Goal: Find specific page/section

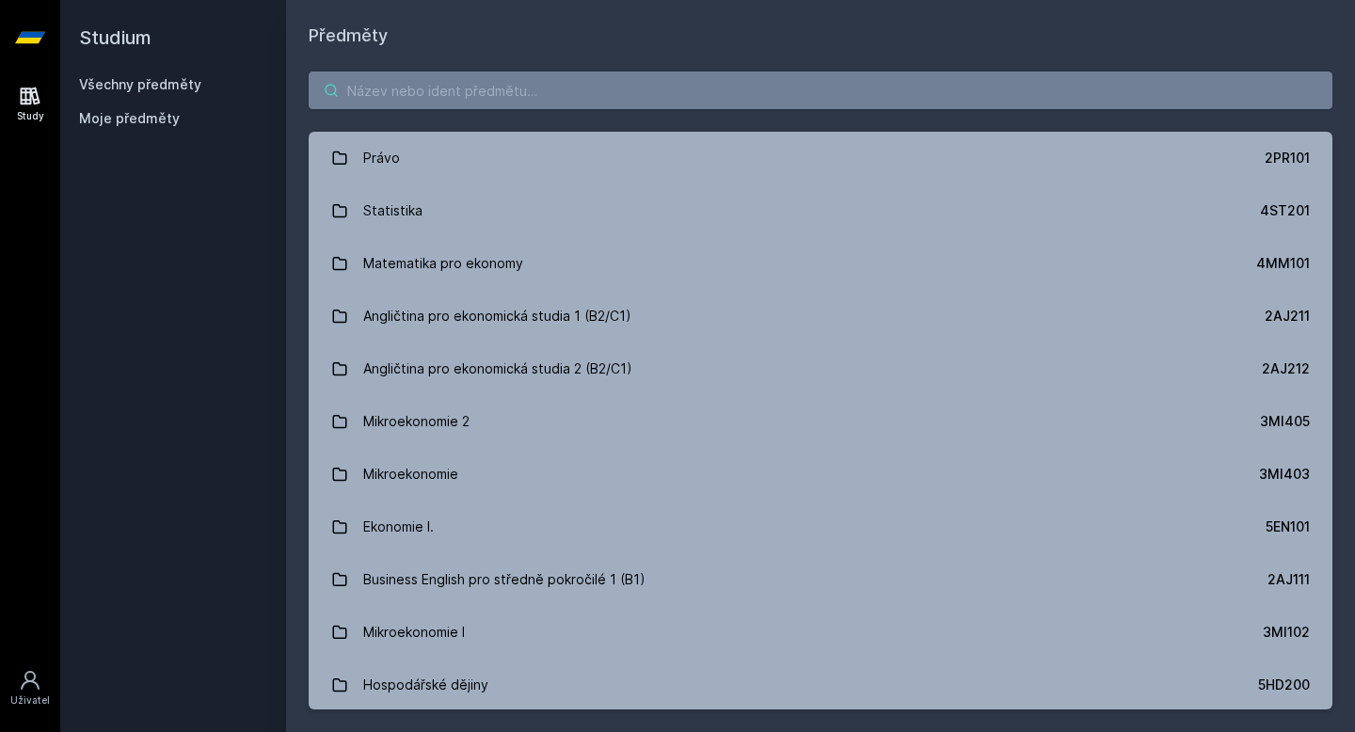
click at [441, 103] on input "search" at bounding box center [821, 91] width 1024 height 38
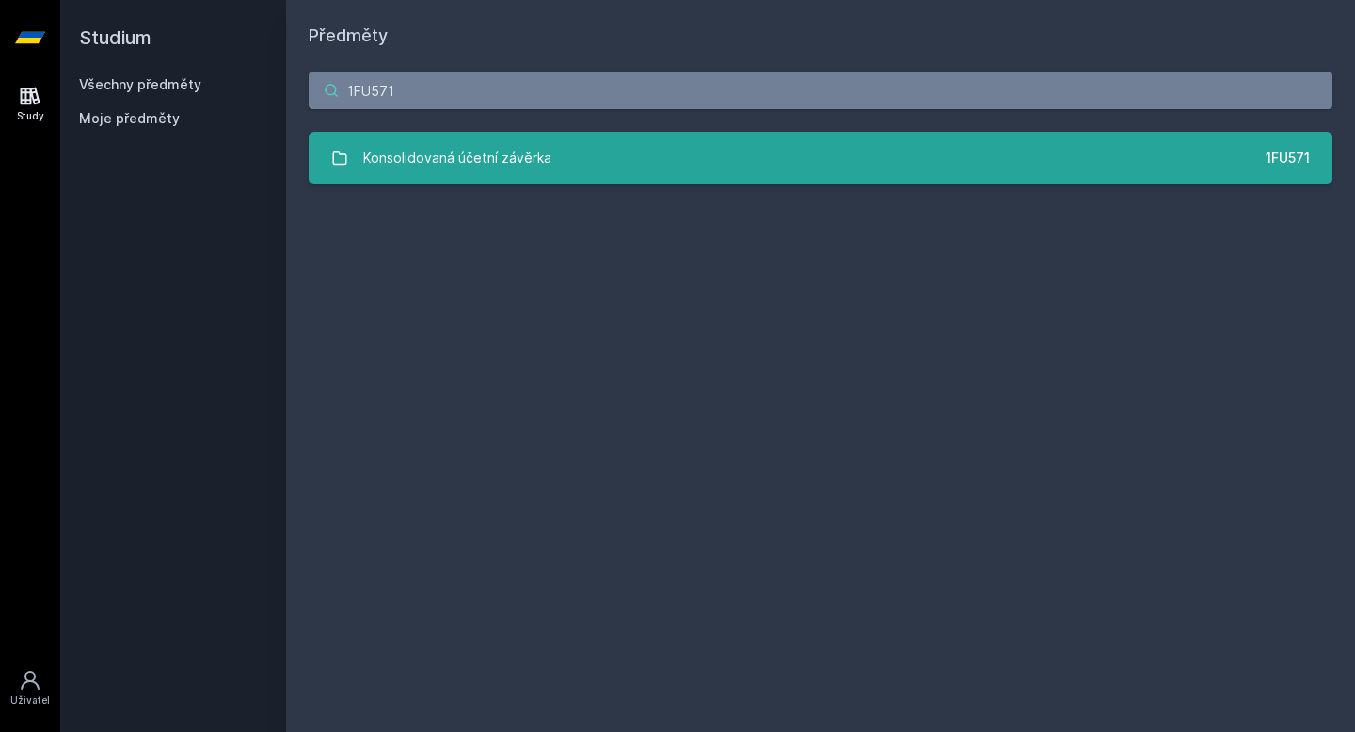
type input "1FU571"
click at [558, 157] on link "Konsolidovaná účetní závěrka 1FU571" at bounding box center [821, 158] width 1024 height 53
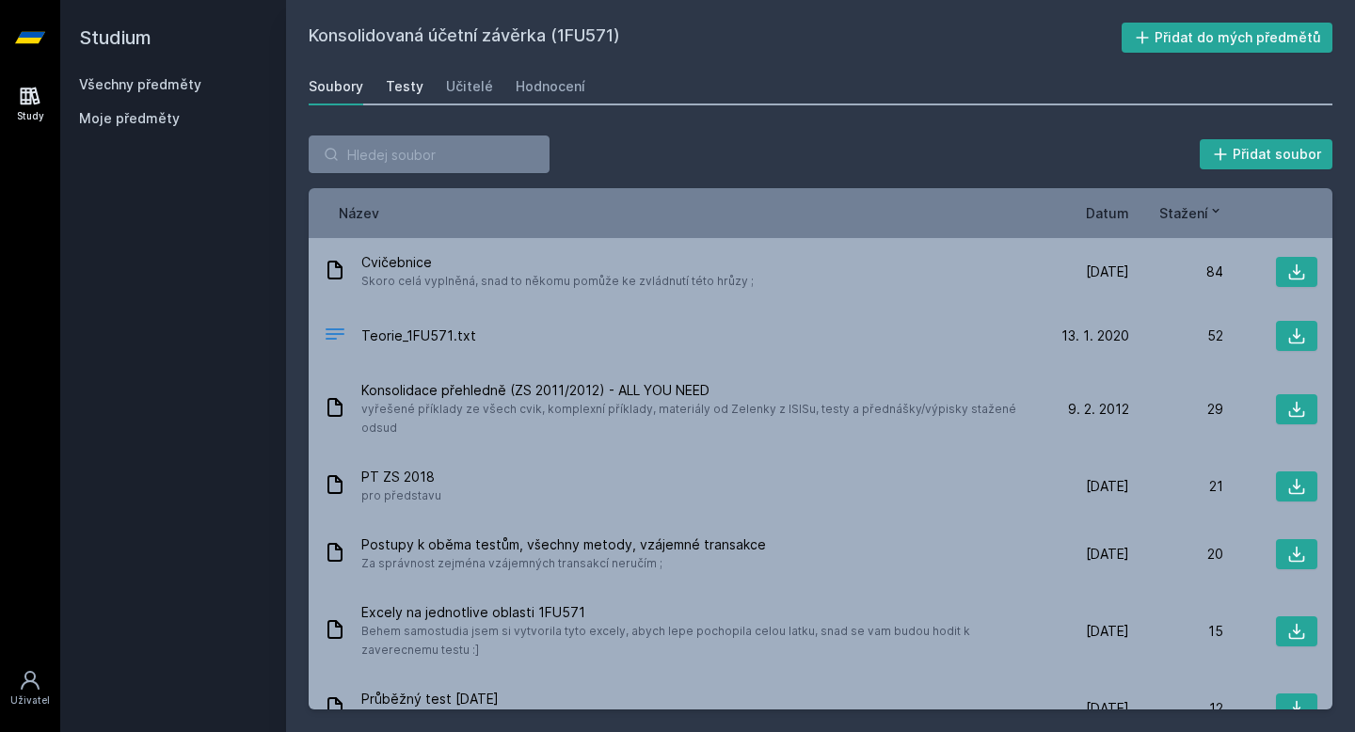
click at [403, 82] on div "Testy" at bounding box center [405, 86] width 38 height 19
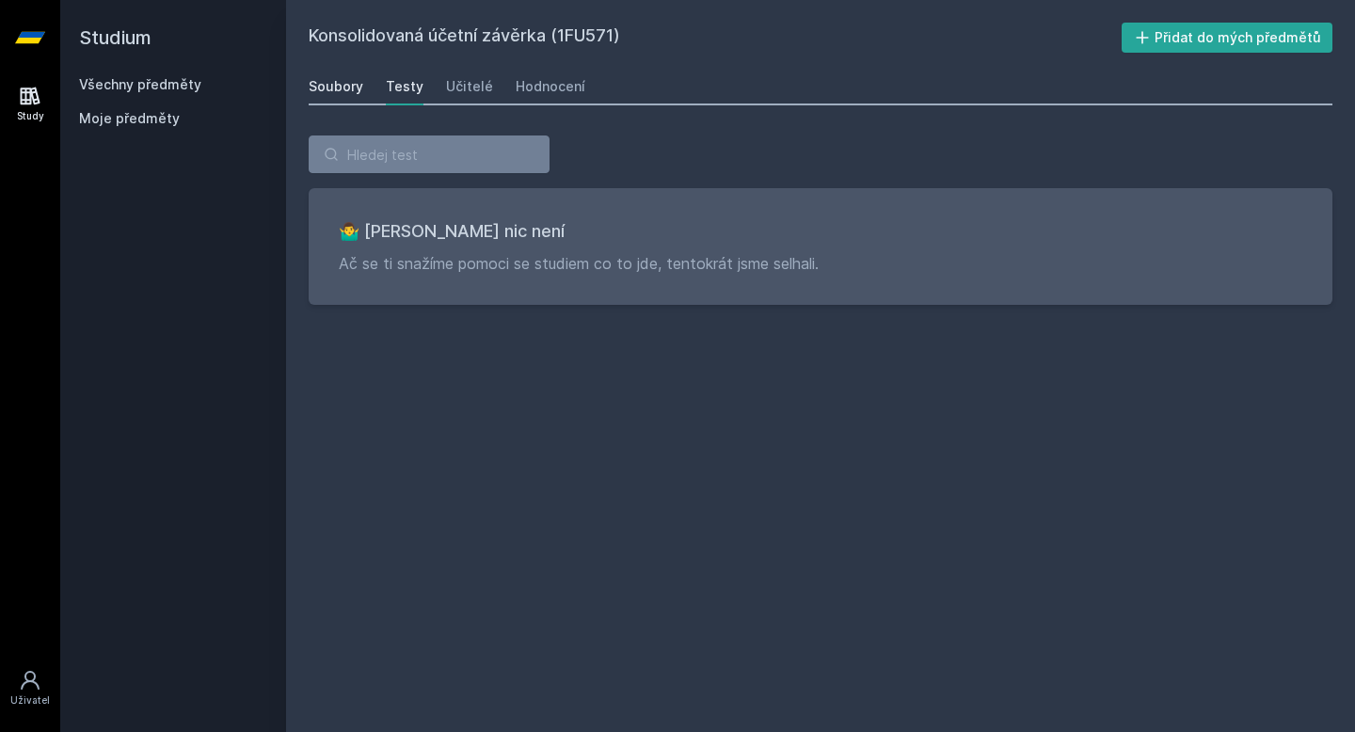
click at [335, 86] on div "Soubory" at bounding box center [336, 86] width 55 height 19
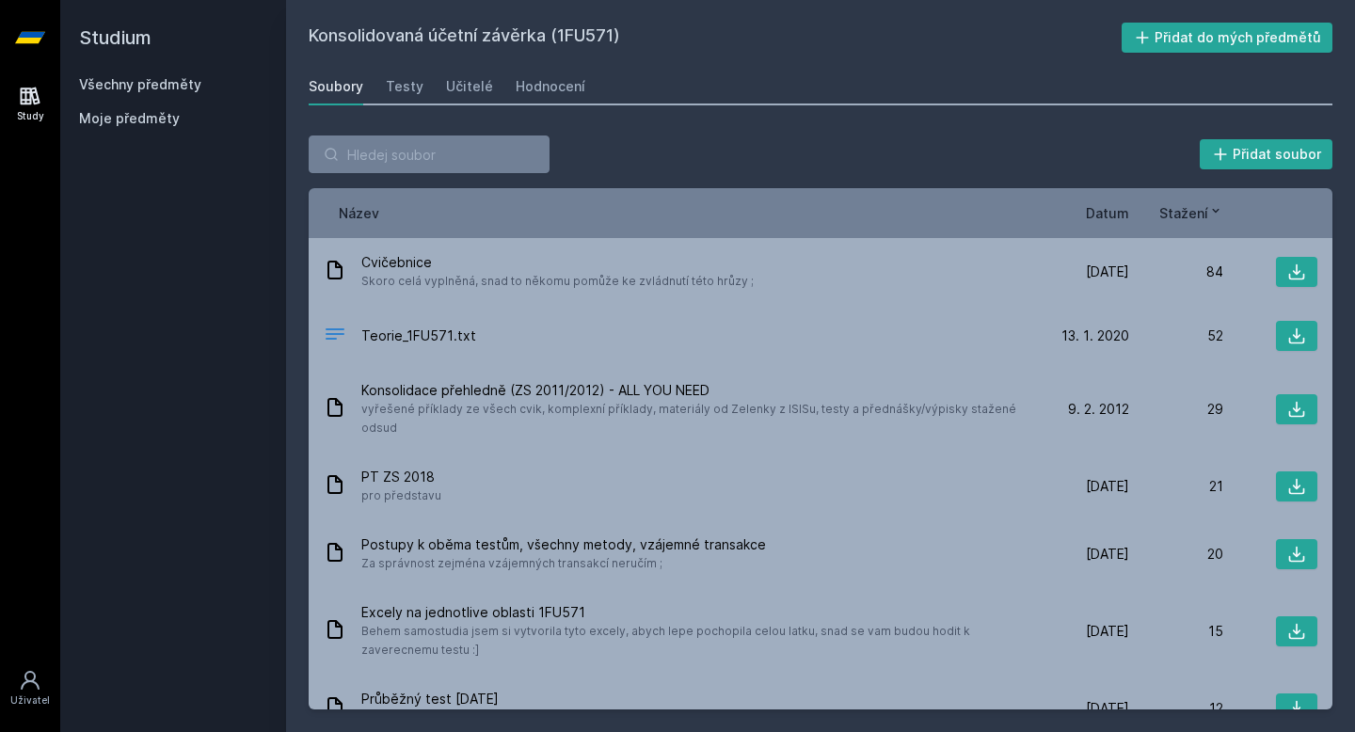
click at [1110, 215] on span "Datum" at bounding box center [1107, 213] width 43 height 20
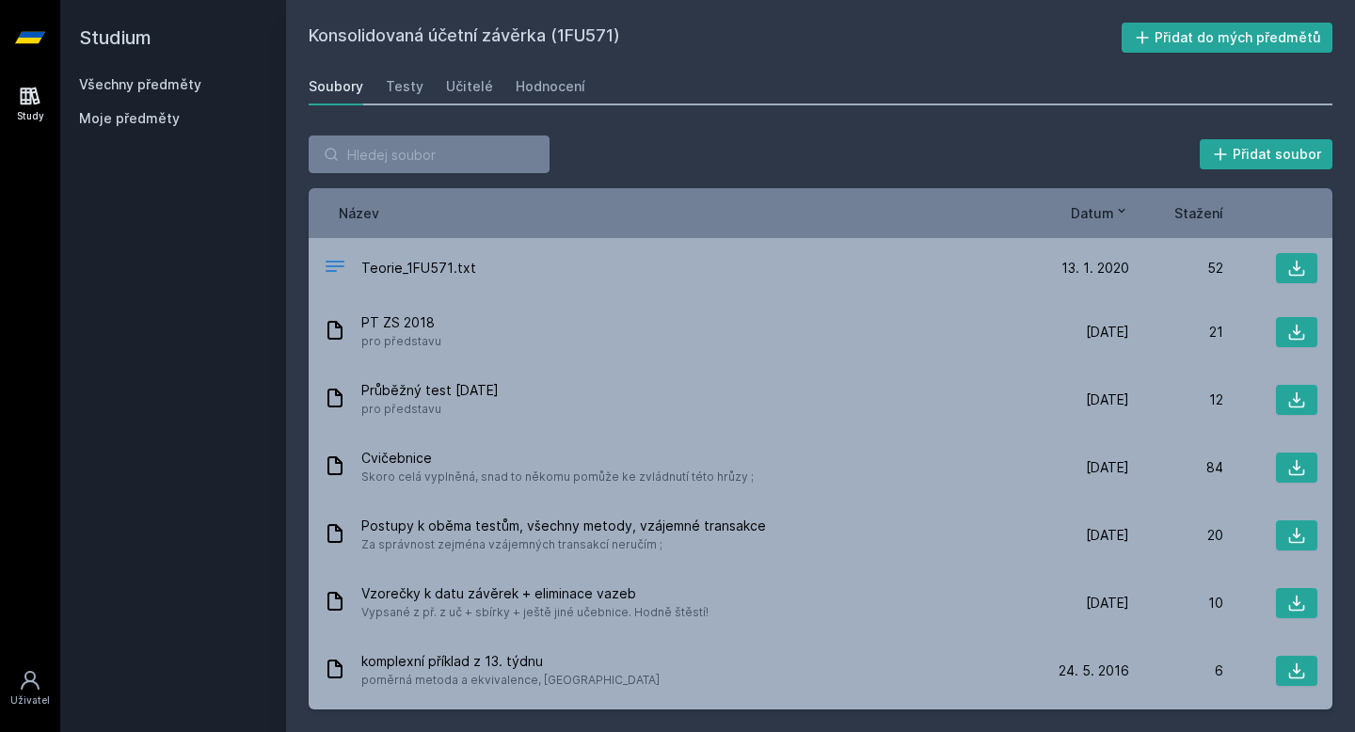
click at [1110, 215] on span "Datum" at bounding box center [1092, 213] width 43 height 20
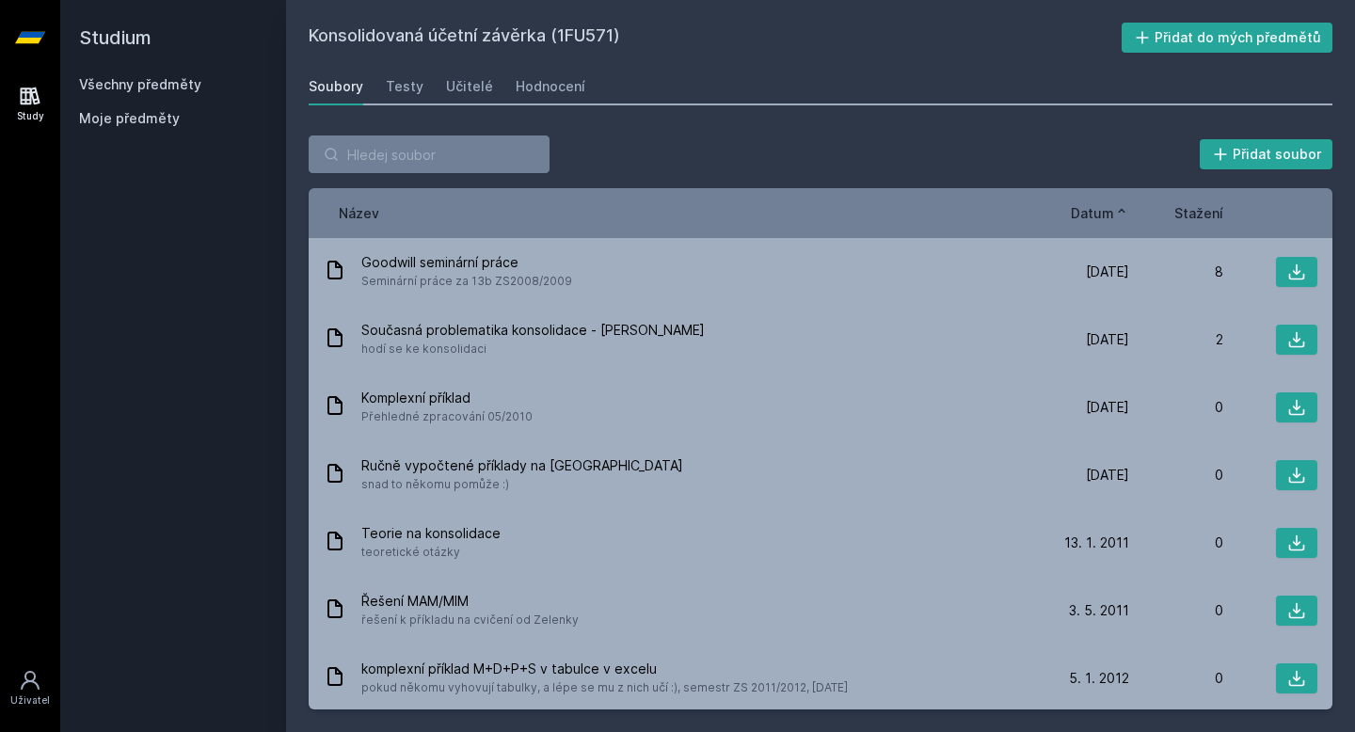
click at [1111, 207] on span "Datum" at bounding box center [1092, 213] width 43 height 20
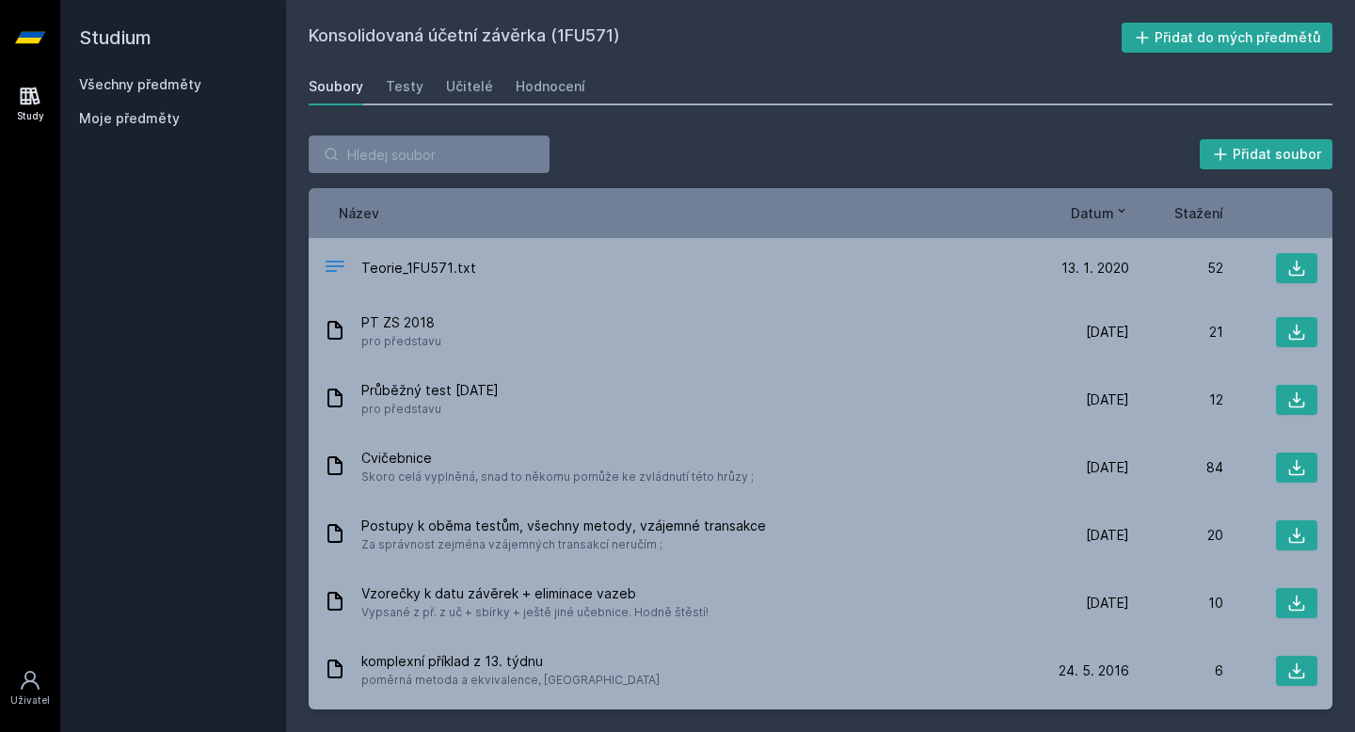
click at [1110, 211] on span "Datum" at bounding box center [1092, 213] width 43 height 20
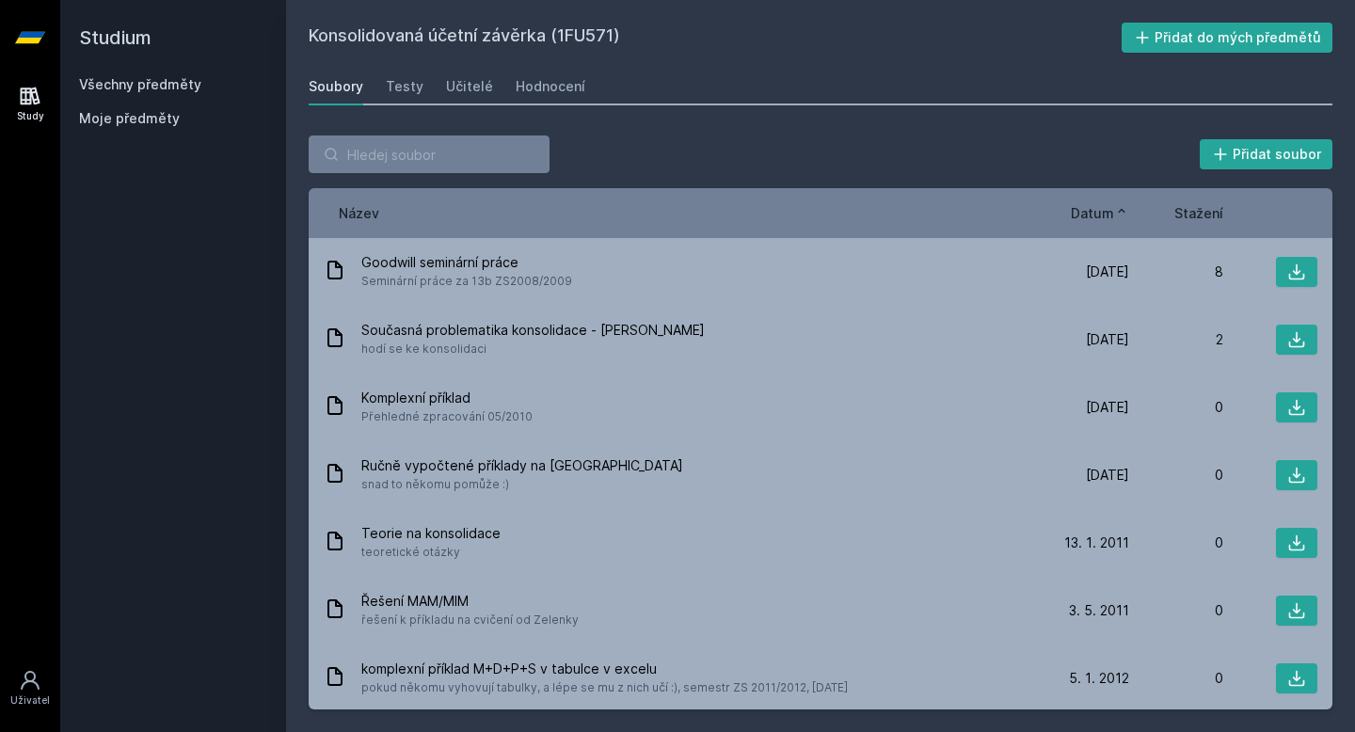
click at [1110, 211] on span "Datum" at bounding box center [1092, 213] width 43 height 20
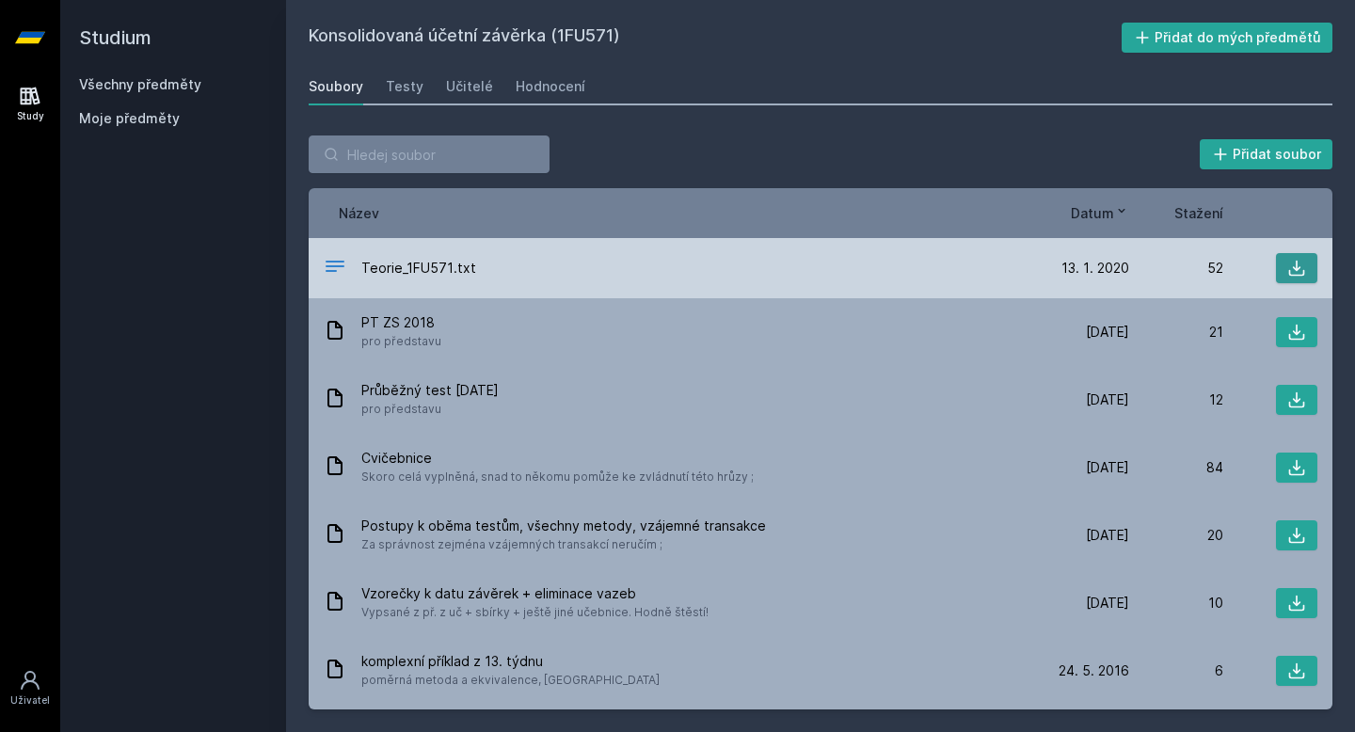
click at [1300, 261] on icon at bounding box center [1297, 268] width 19 height 19
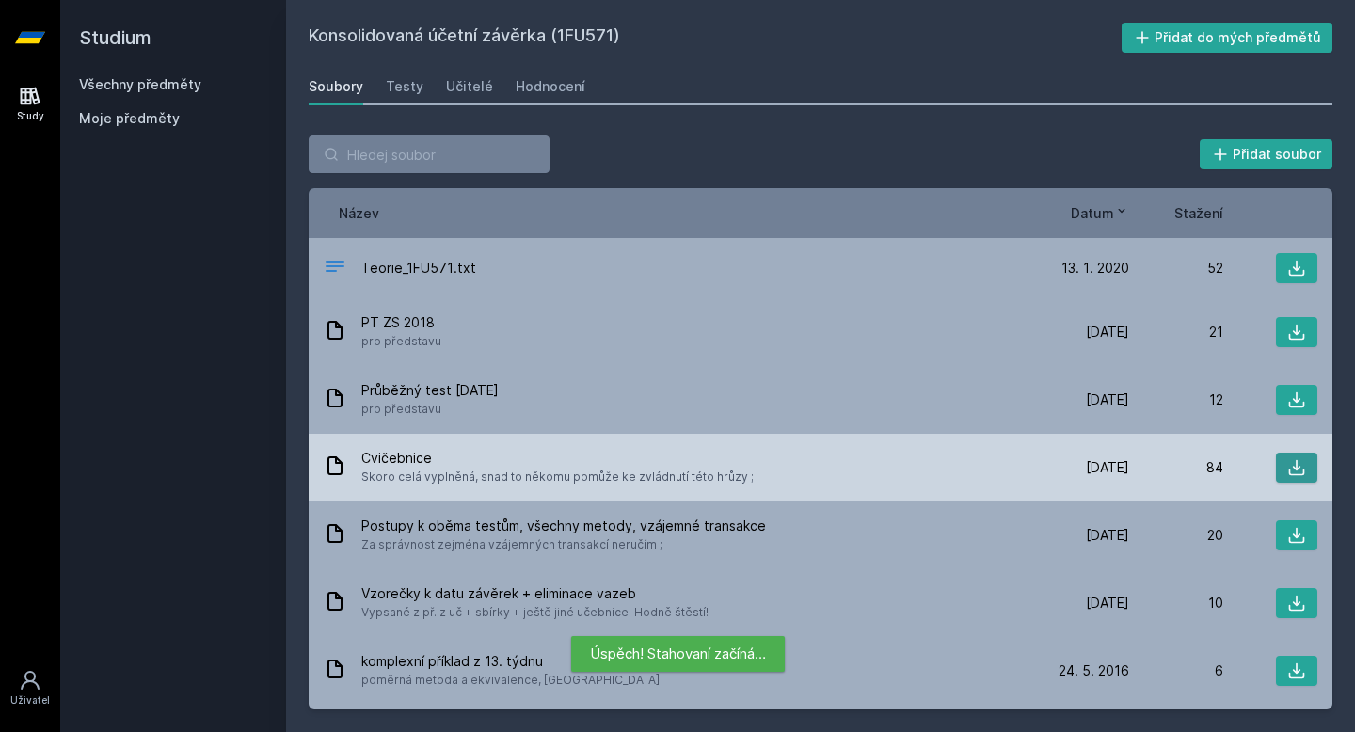
click at [1305, 468] on icon at bounding box center [1297, 467] width 19 height 19
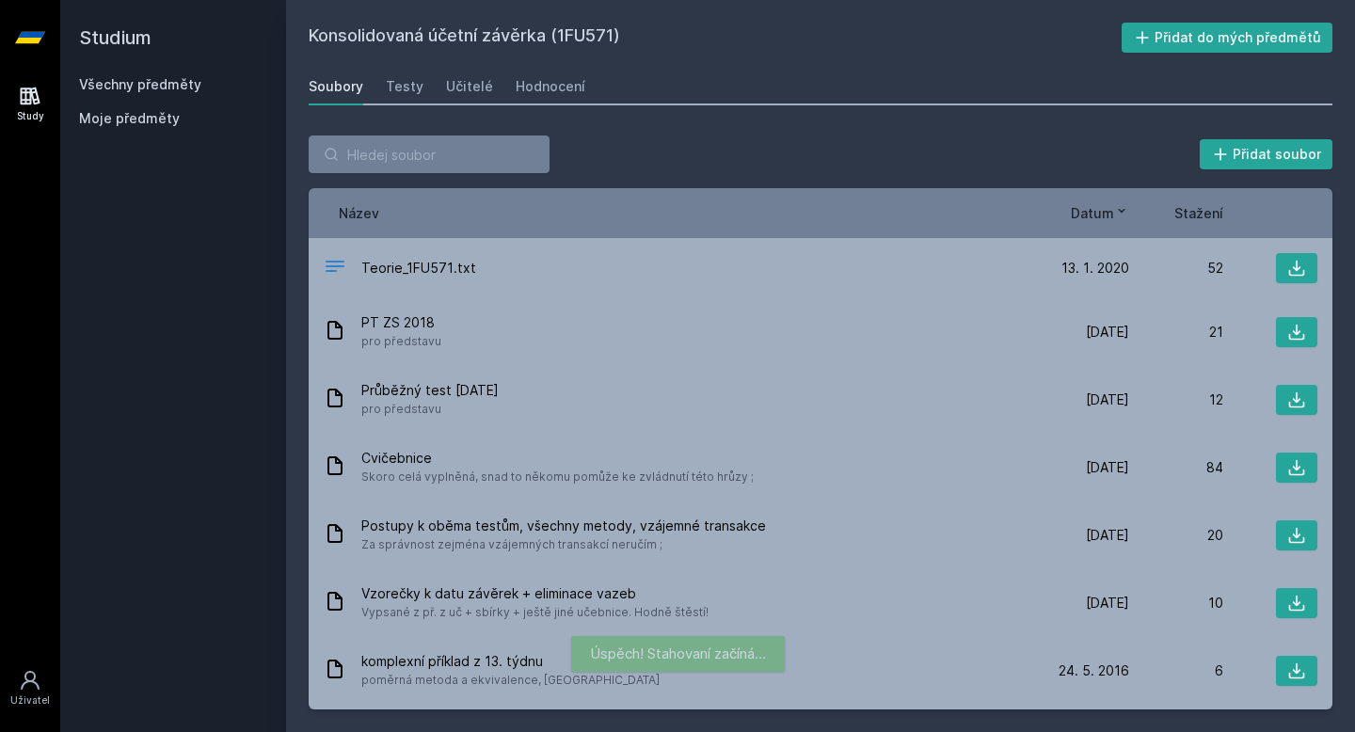
click at [775, 124] on div "Přidat soubor Řazení: Název Datum Stažení Název Datum Stažení Teorie_1FU571.txt…" at bounding box center [820, 422] width 1069 height 619
